Goal: Information Seeking & Learning: Find specific fact

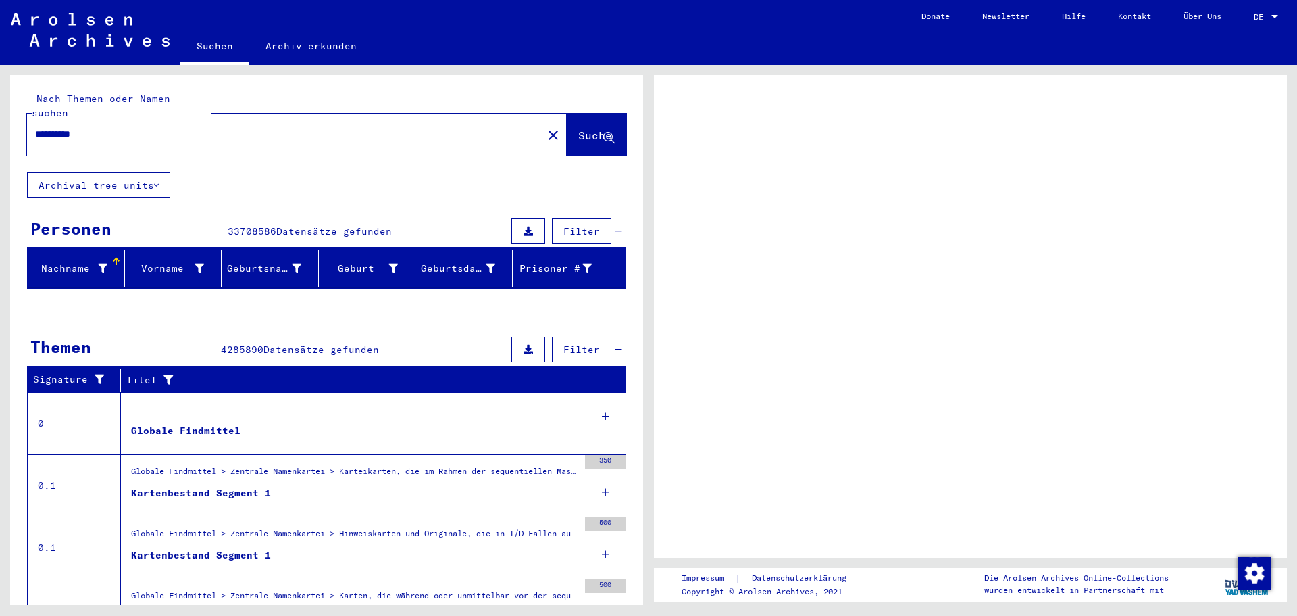
click at [449, 403] on figure at bounding box center [354, 413] width 447 height 20
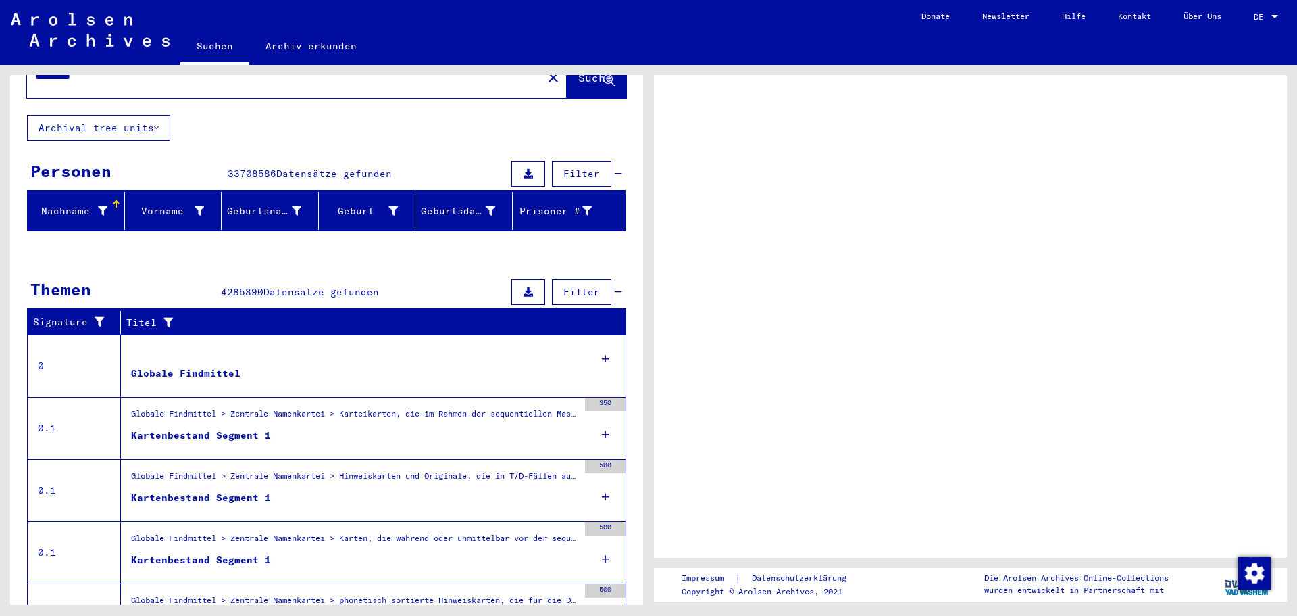
scroll to position [125, 0]
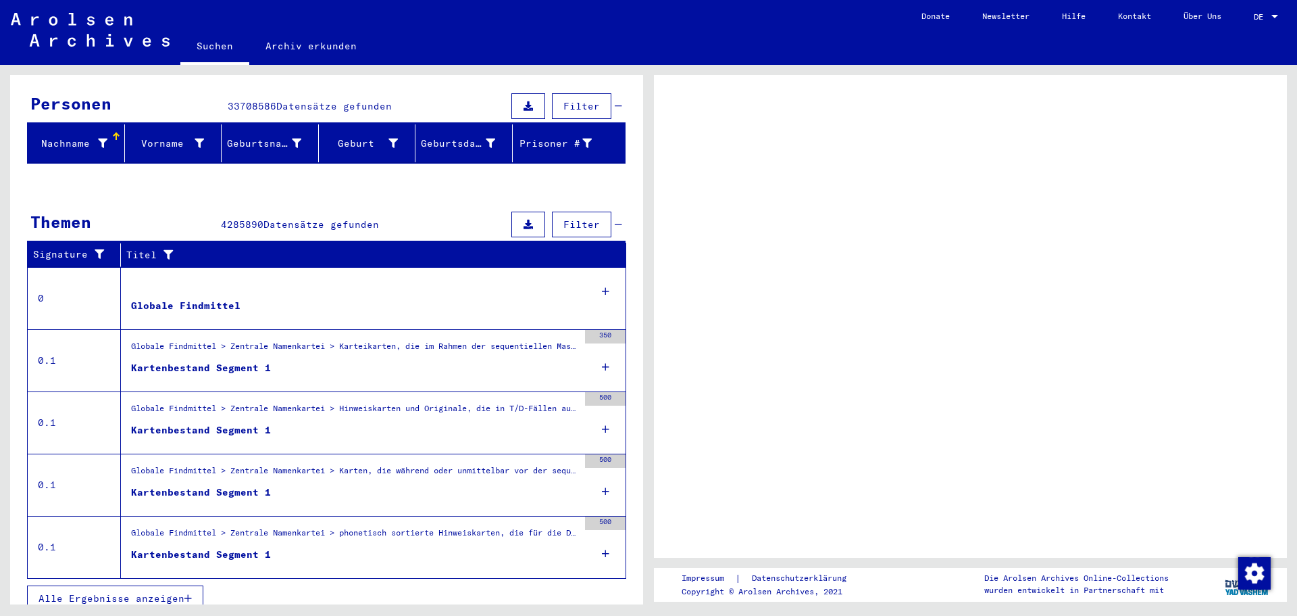
click at [246, 299] on figure "Globale Findmittel" at bounding box center [354, 309] width 447 height 20
click at [602, 274] on icon at bounding box center [605, 291] width 7 height 47
click at [563, 278] on figure at bounding box center [354, 288] width 447 height 20
click at [596, 330] on div "350" at bounding box center [605, 337] width 41 height 14
click at [589, 373] on div "350" at bounding box center [605, 360] width 41 height 61
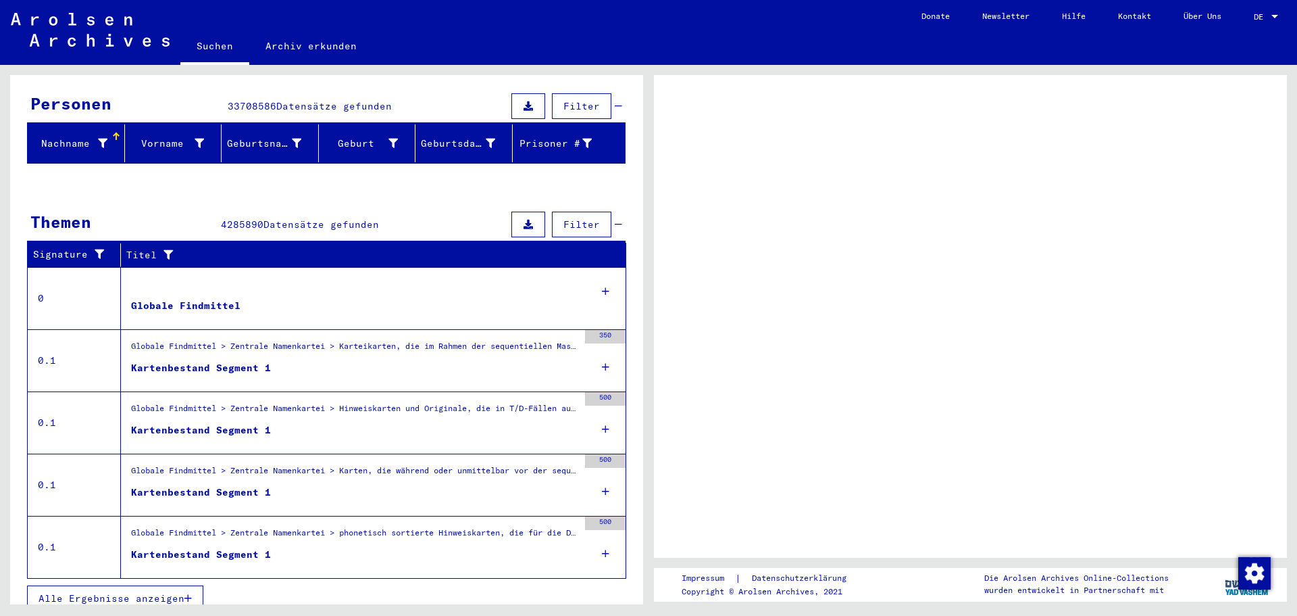
click at [585, 414] on div "500" at bounding box center [605, 422] width 41 height 61
click at [330, 547] on figure "Kartenbestand Segment 1" at bounding box center [354, 557] width 447 height 20
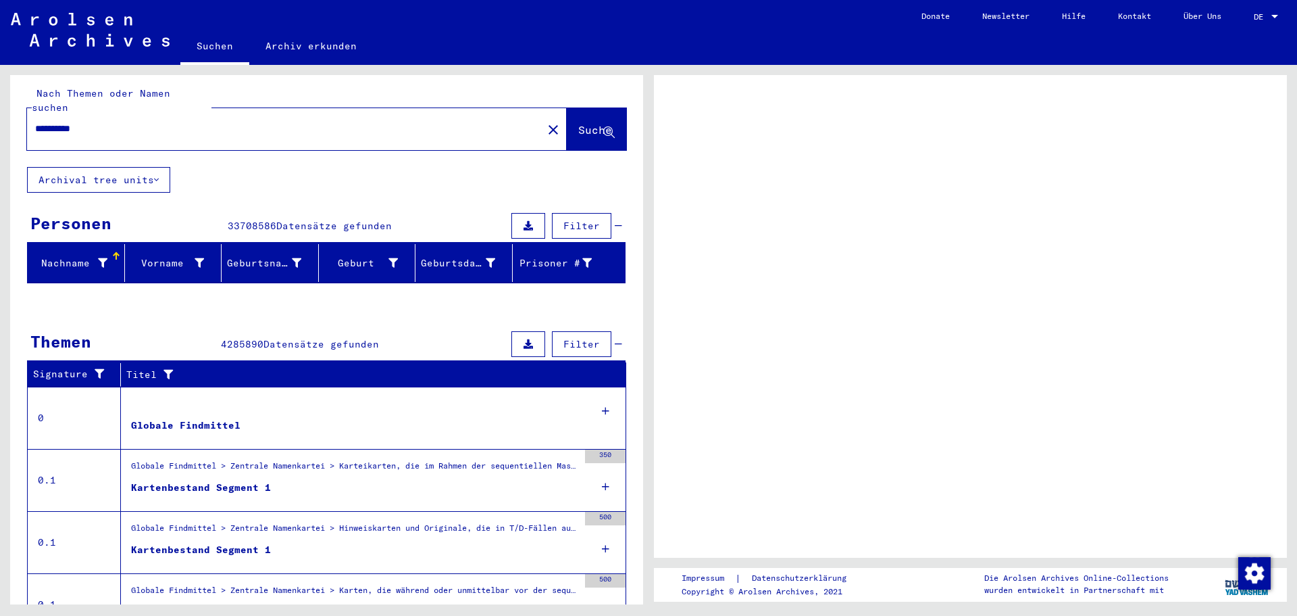
scroll to position [0, 0]
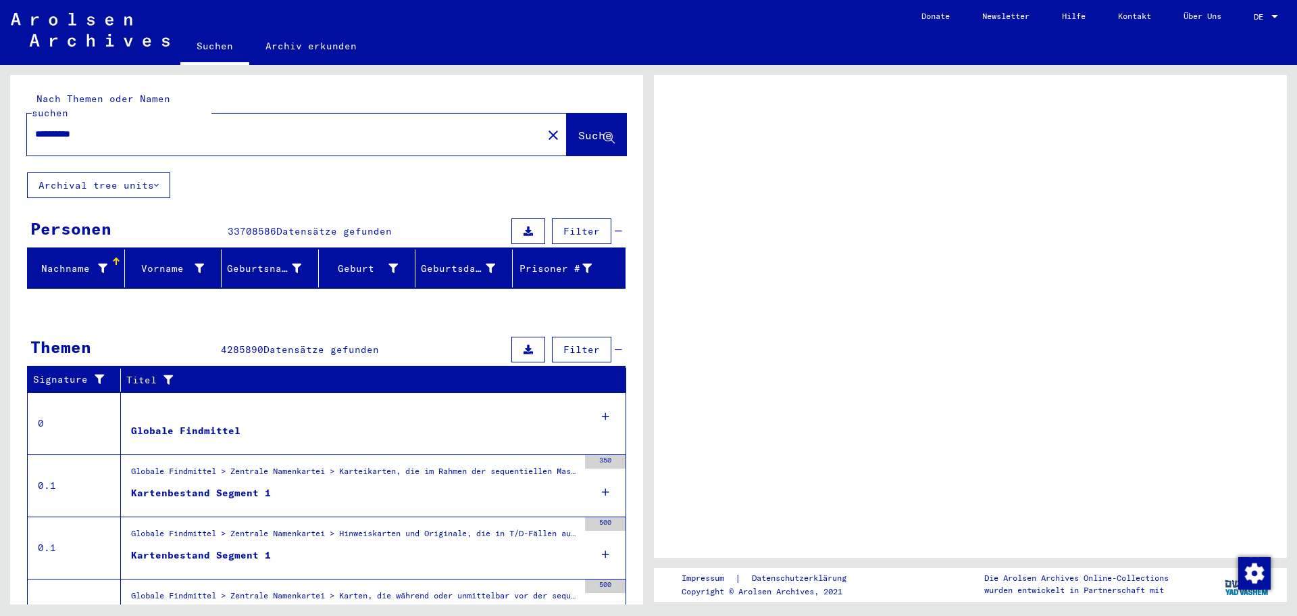
click at [117, 128] on div "**********" at bounding box center [280, 134] width 507 height 30
click at [300, 171] on div "**********" at bounding box center [326, 414] width 633 height 678
click at [395, 351] on div "Themen 4285890 Datensätze gefunden Filter" at bounding box center [326, 350] width 599 height 34
click at [390, 373] on div "Titel" at bounding box center [362, 380] width 473 height 14
click at [151, 393] on div "Globale Findmittel" at bounding box center [349, 423] width 457 height 61
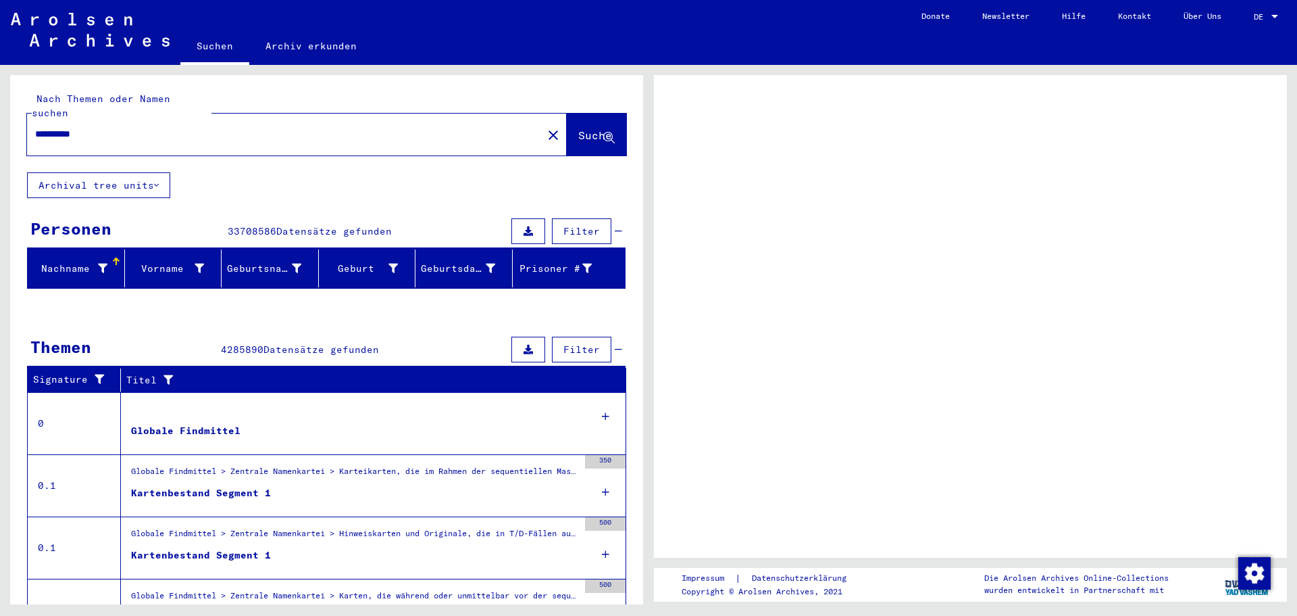
click at [60, 372] on div "Signature" at bounding box center [71, 379] width 77 height 14
click at [364, 373] on div "Titel" at bounding box center [362, 380] width 473 height 14
drag, startPoint x: 495, startPoint y: 372, endPoint x: 331, endPoint y: 426, distance: 172.0
click at [491, 373] on div "Titel" at bounding box center [362, 380] width 473 height 14
click at [312, 432] on div "Globale Findmittel" at bounding box center [349, 423] width 457 height 61
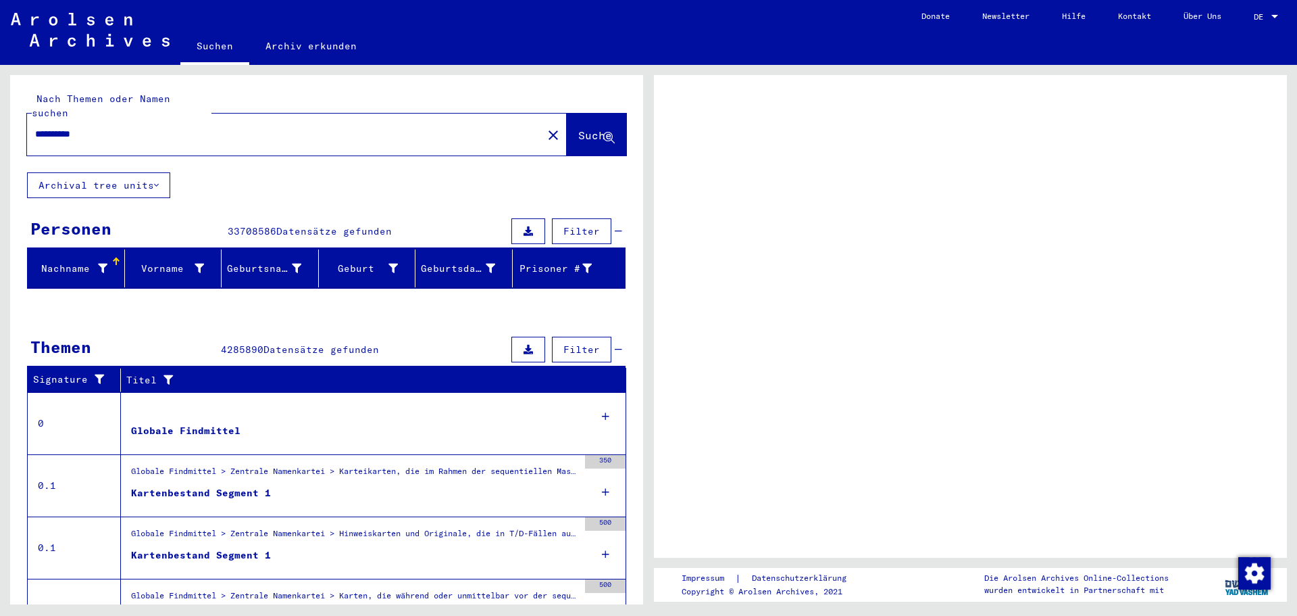
click at [312, 486] on figure "Kartenbestand Segment 1" at bounding box center [354, 496] width 447 height 20
drag, startPoint x: 311, startPoint y: 507, endPoint x: 226, endPoint y: 511, distance: 85.9
click at [309, 517] on div "Globale Findmittel > Zentrale Namenkartei > Hinweiskarten und Originale, die in…" at bounding box center [349, 547] width 457 height 61
click at [202, 495] on div "Globale Findmittel > Zentrale Namenkartei > Karteikarten, die im Rahmen der seq…" at bounding box center [349, 485] width 457 height 61
drag, startPoint x: 191, startPoint y: 479, endPoint x: 200, endPoint y: 447, distance: 33.0
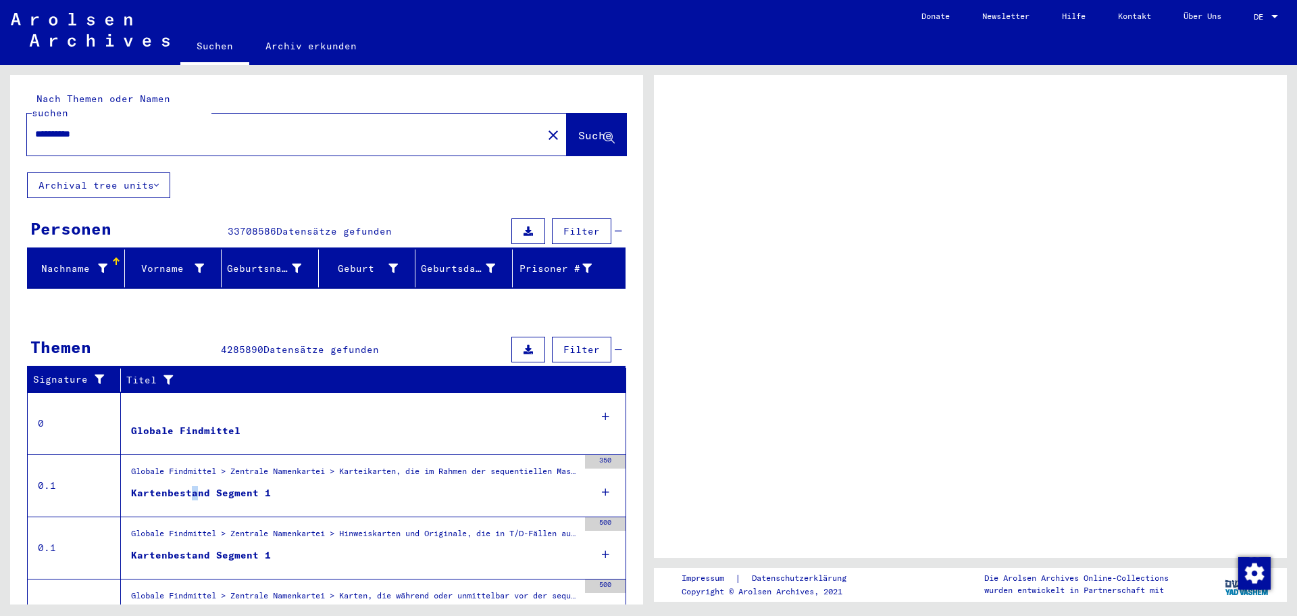
click at [189, 465] on div "Globale Findmittel > Zentrale Namenkartei > Karteikarten, die im Rahmen der seq…" at bounding box center [354, 465] width 447 height 0
click at [216, 430] on div "Globale Findmittel" at bounding box center [349, 423] width 457 height 61
click at [325, 486] on figure "Kartenbestand Segment 1" at bounding box center [354, 496] width 447 height 20
